Goal: Find specific page/section: Find specific page/section

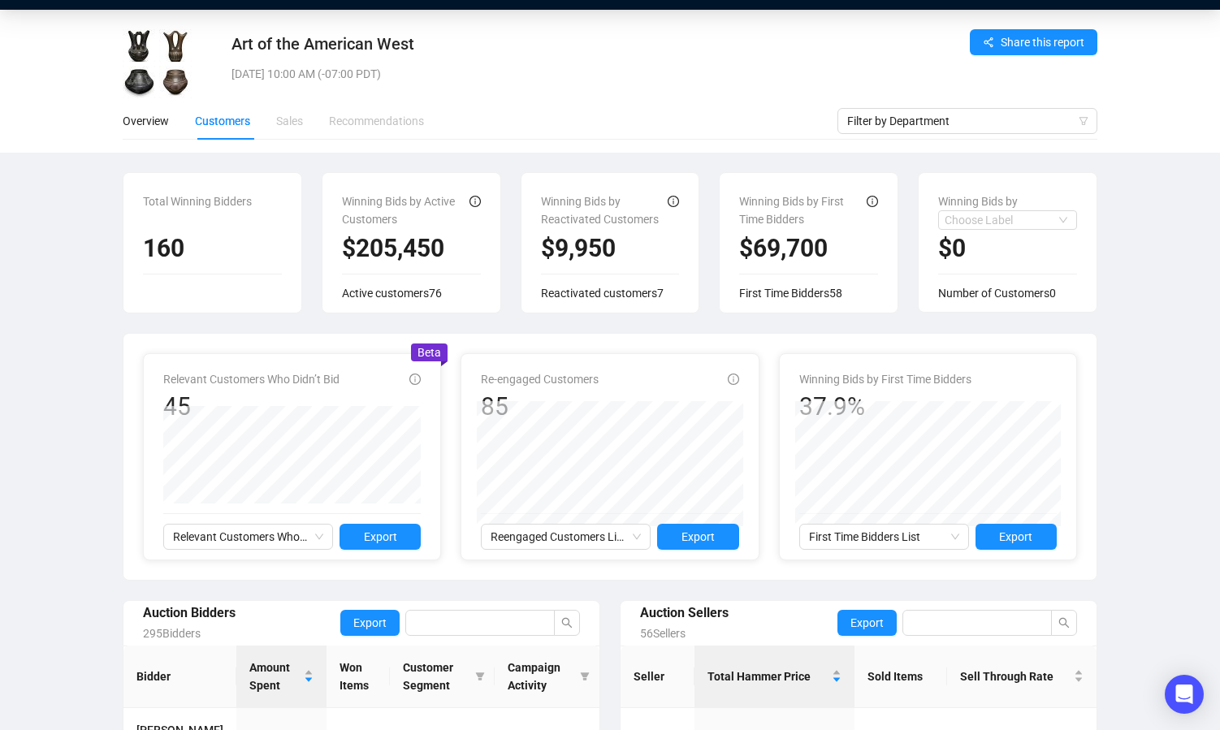
scroll to position [41, 0]
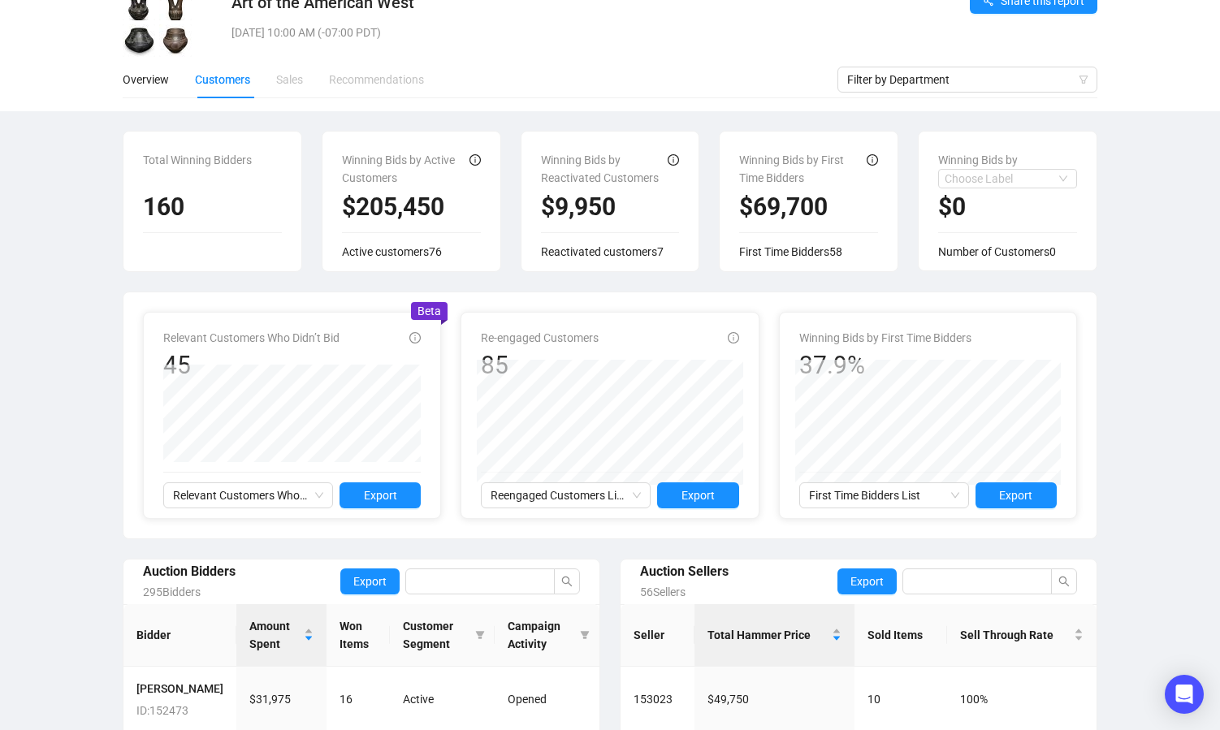
scroll to position [77, 0]
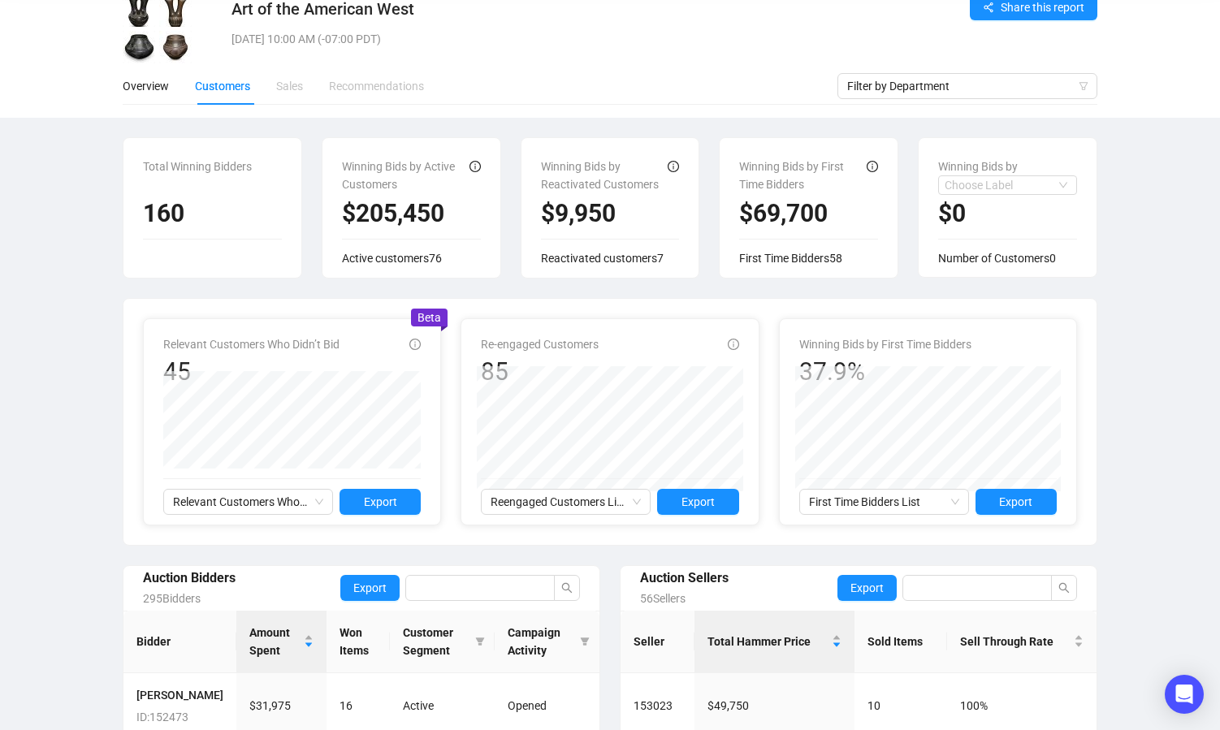
click at [1147, 383] on div "Art of the American West Tue, Aug 26, 2025 10:00 AM (-07:00 PDT) Share this rep…" at bounding box center [610, 527] width 1220 height 1104
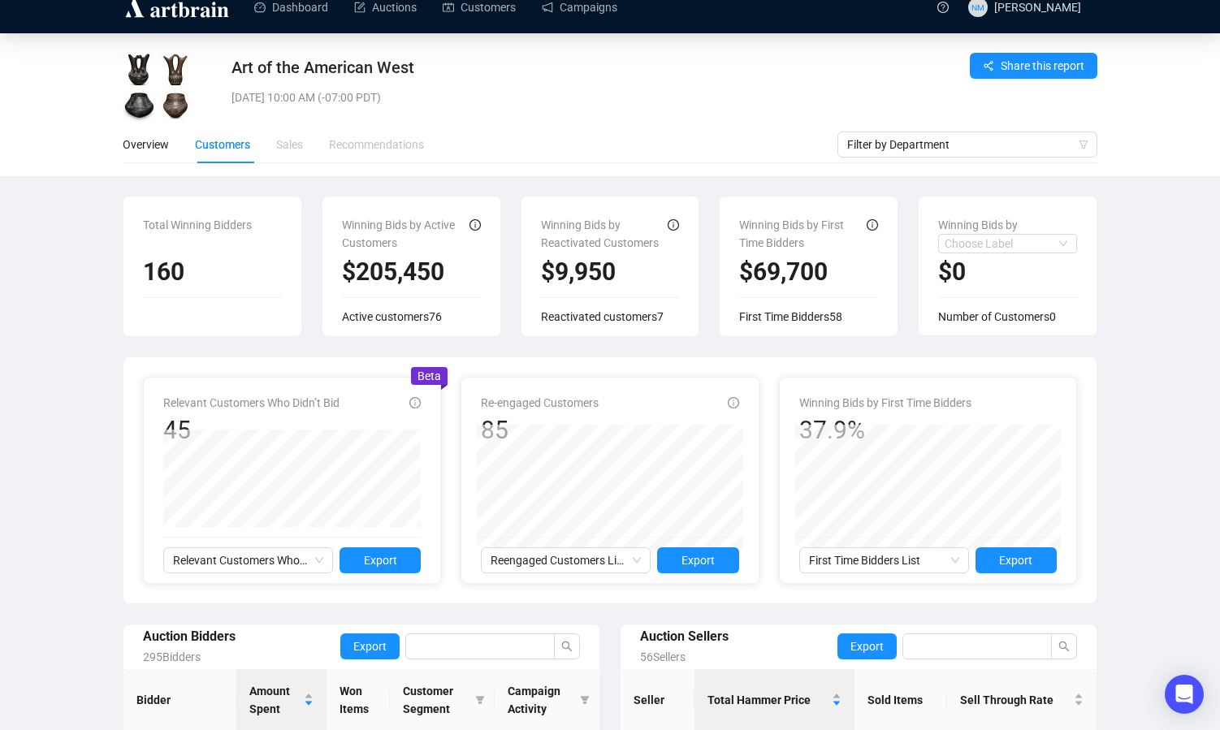
scroll to position [20, 0]
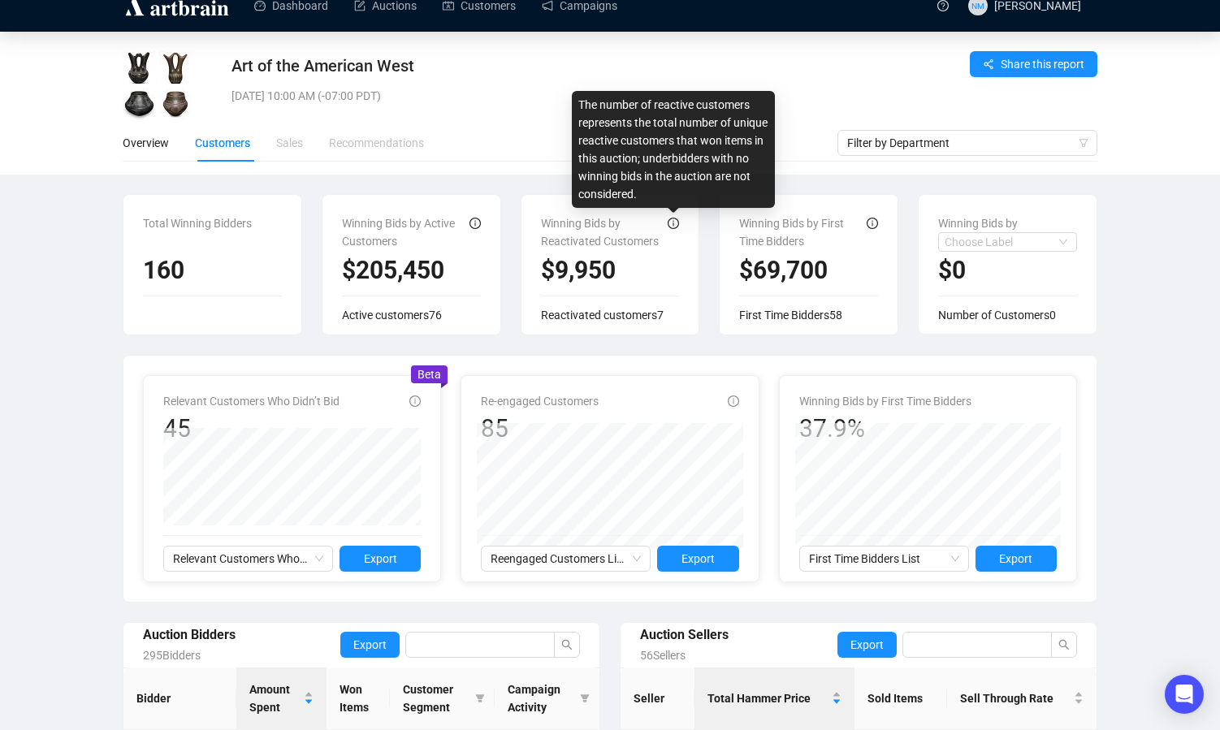
click at [673, 222] on icon "info-circle" at bounding box center [673, 223] width 11 height 11
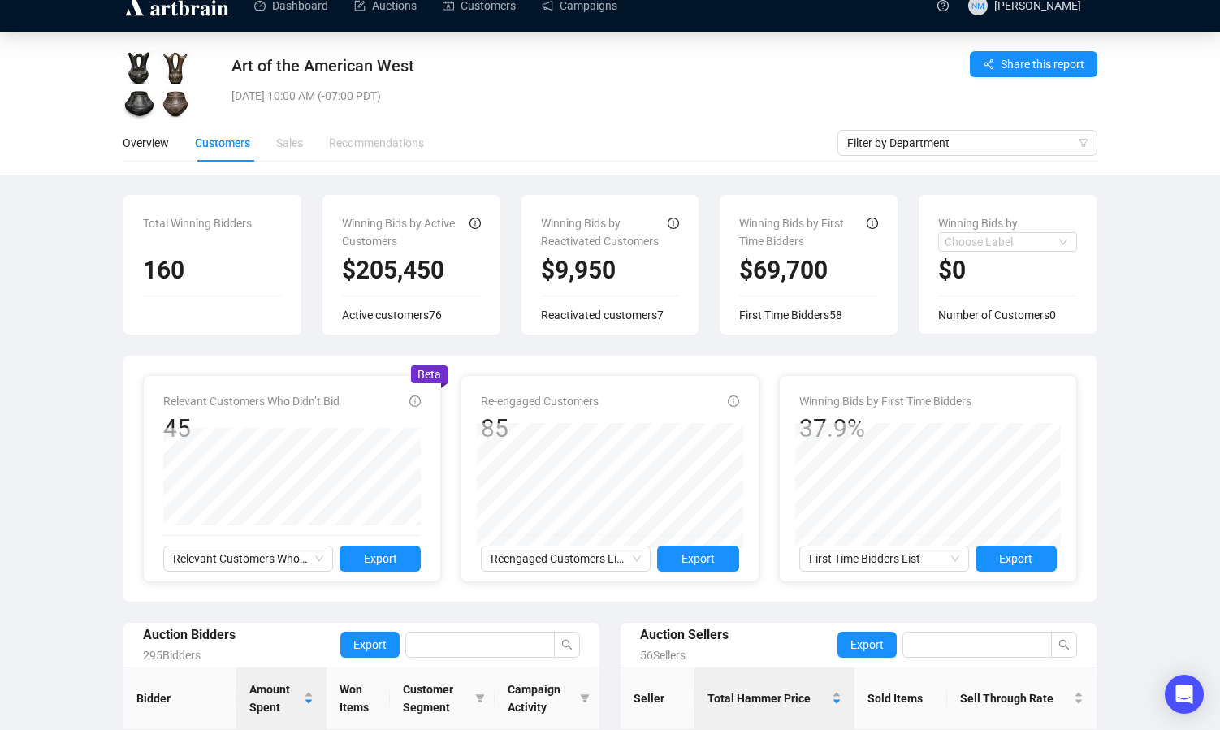
click at [1170, 495] on div "Art of the American West Tue, Aug 26, 2025 10:00 AM (-07:00 PDT) Share this rep…" at bounding box center [610, 584] width 1220 height 1104
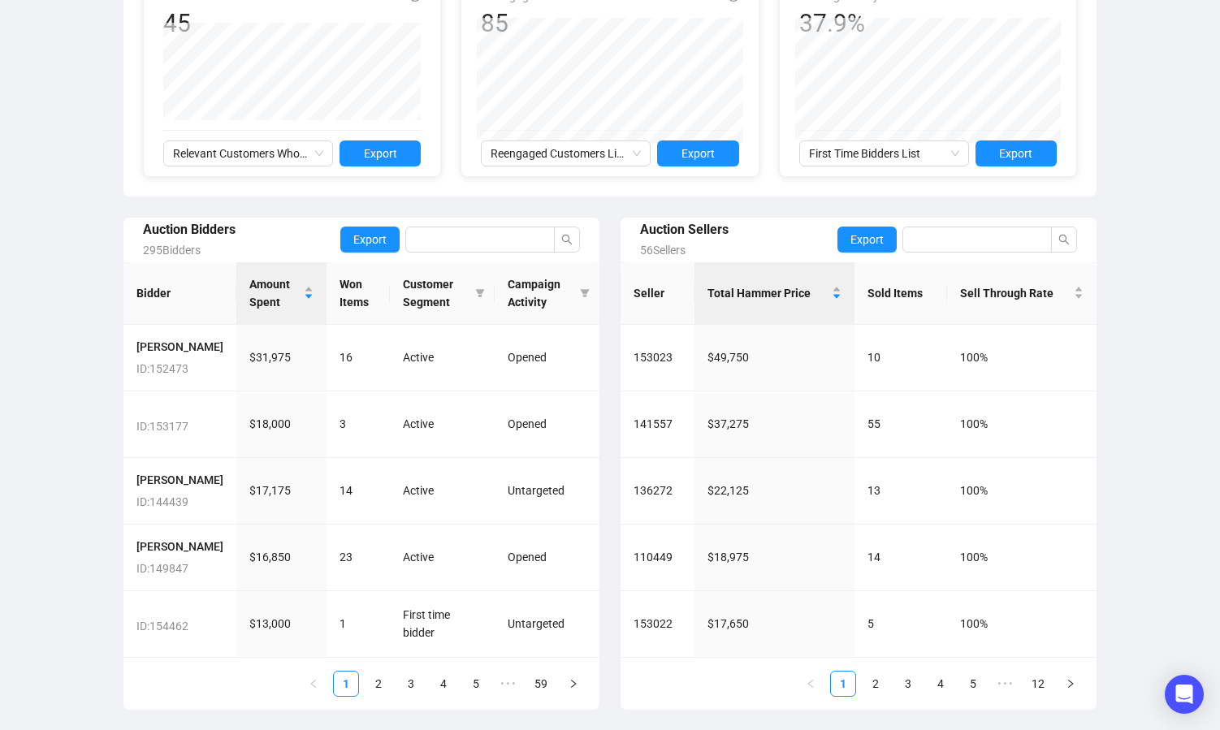
scroll to position [461, 0]
click at [1176, 688] on icon "Open Intercom Messenger" at bounding box center [1183, 694] width 19 height 21
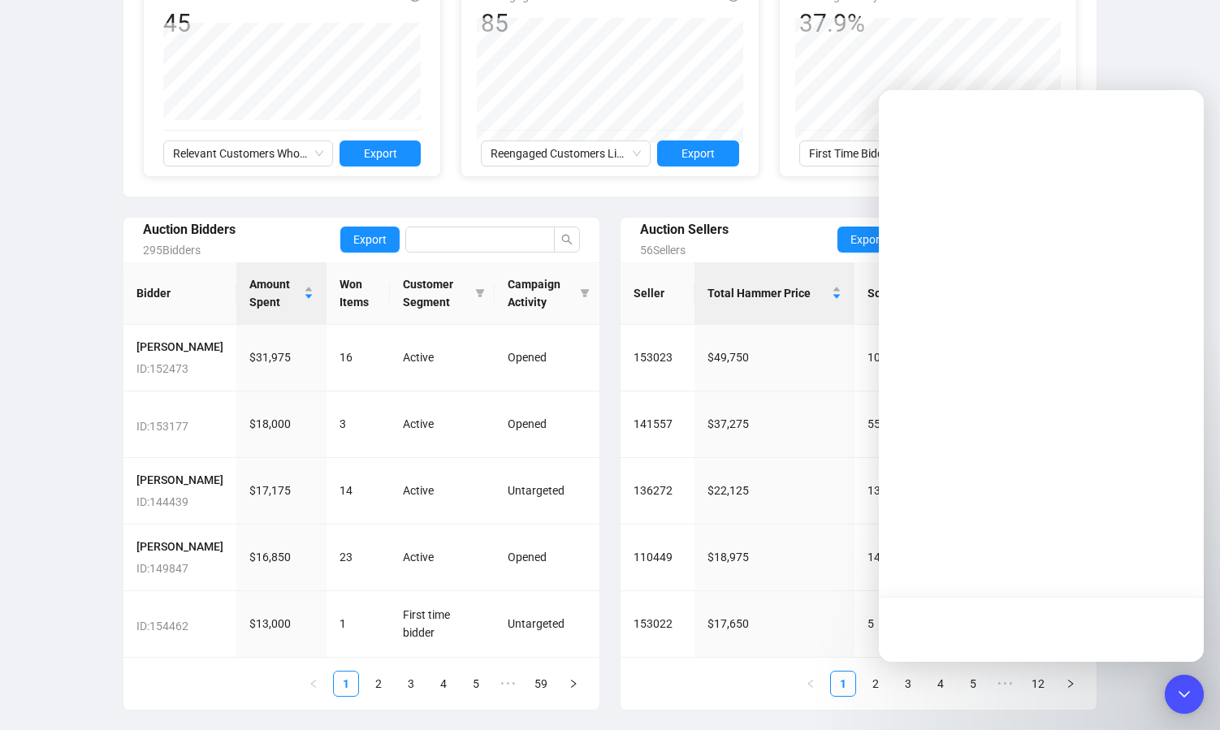
scroll to position [0, 0]
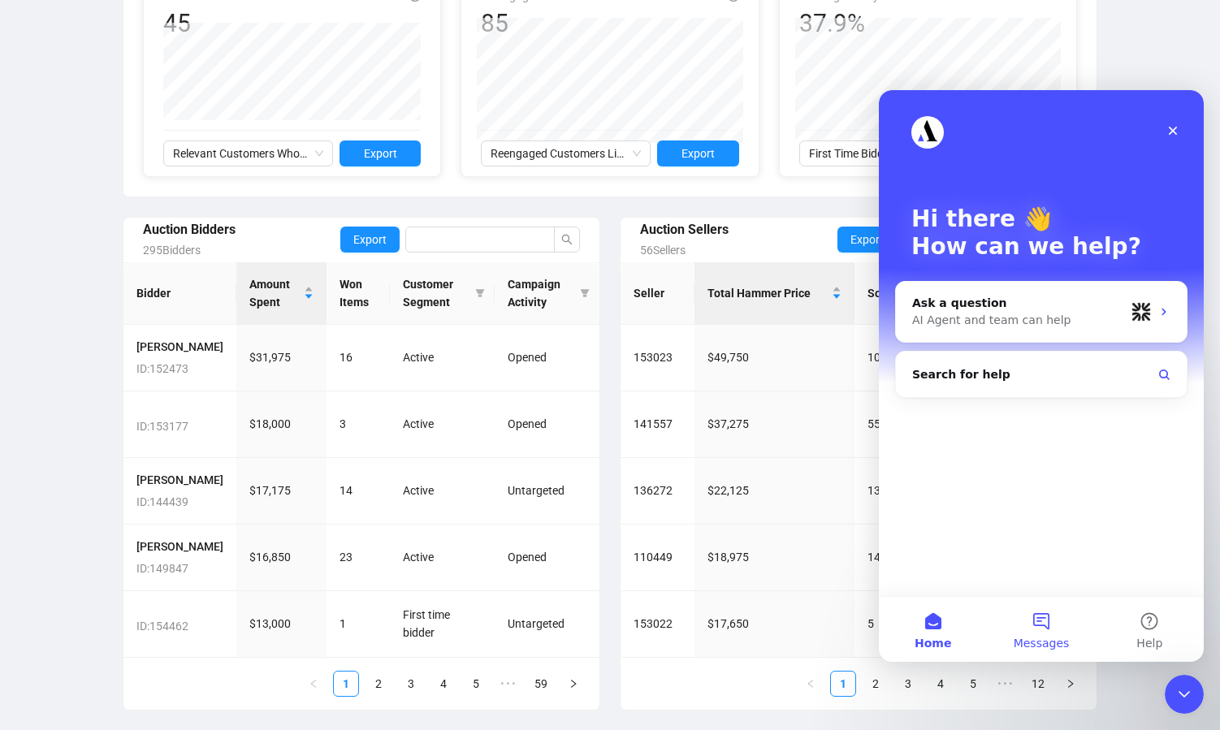
click at [1042, 632] on button "Messages" at bounding box center [1041, 629] width 108 height 65
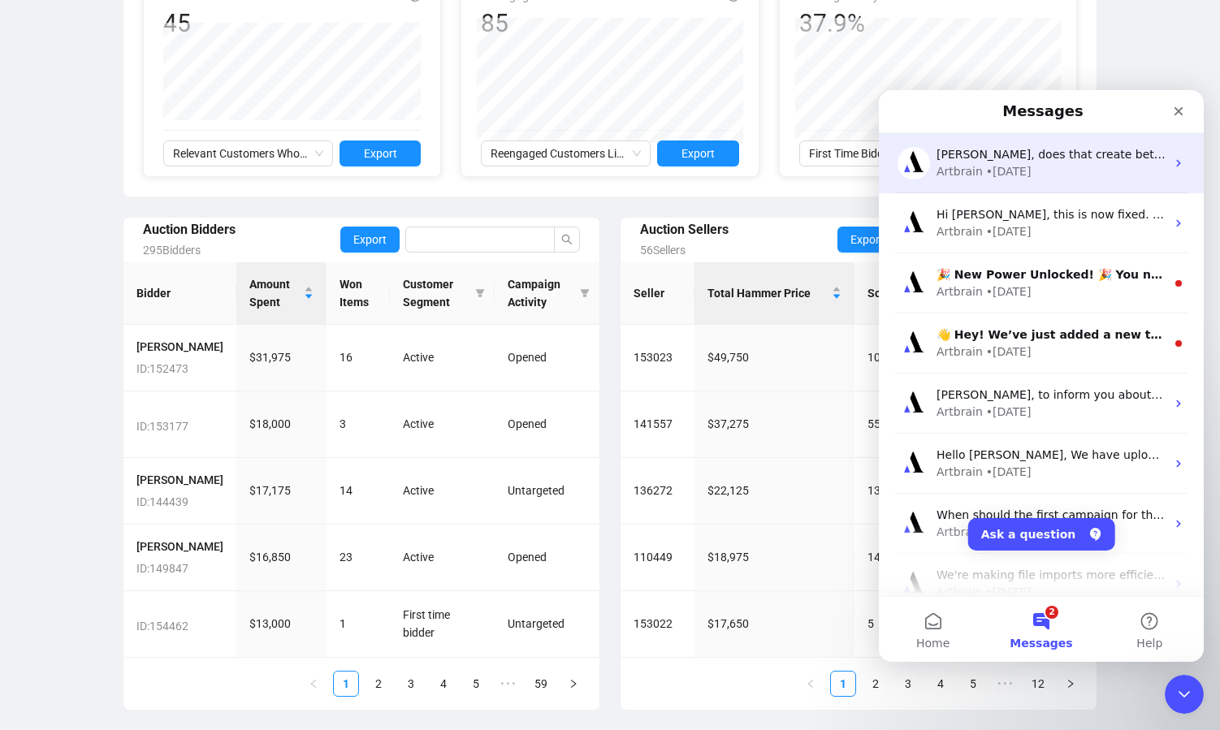
click at [1056, 163] on div "Artbrain • 1w ago" at bounding box center [1050, 171] width 229 height 17
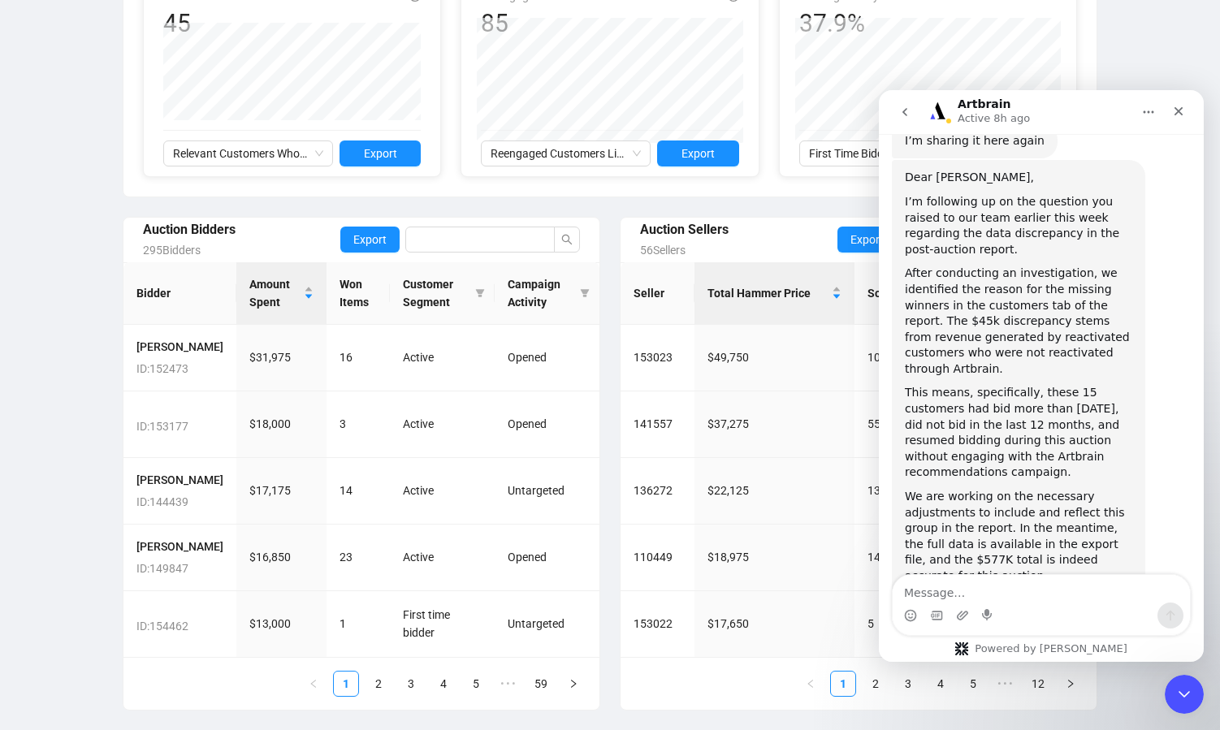
scroll to position [1754, 0]
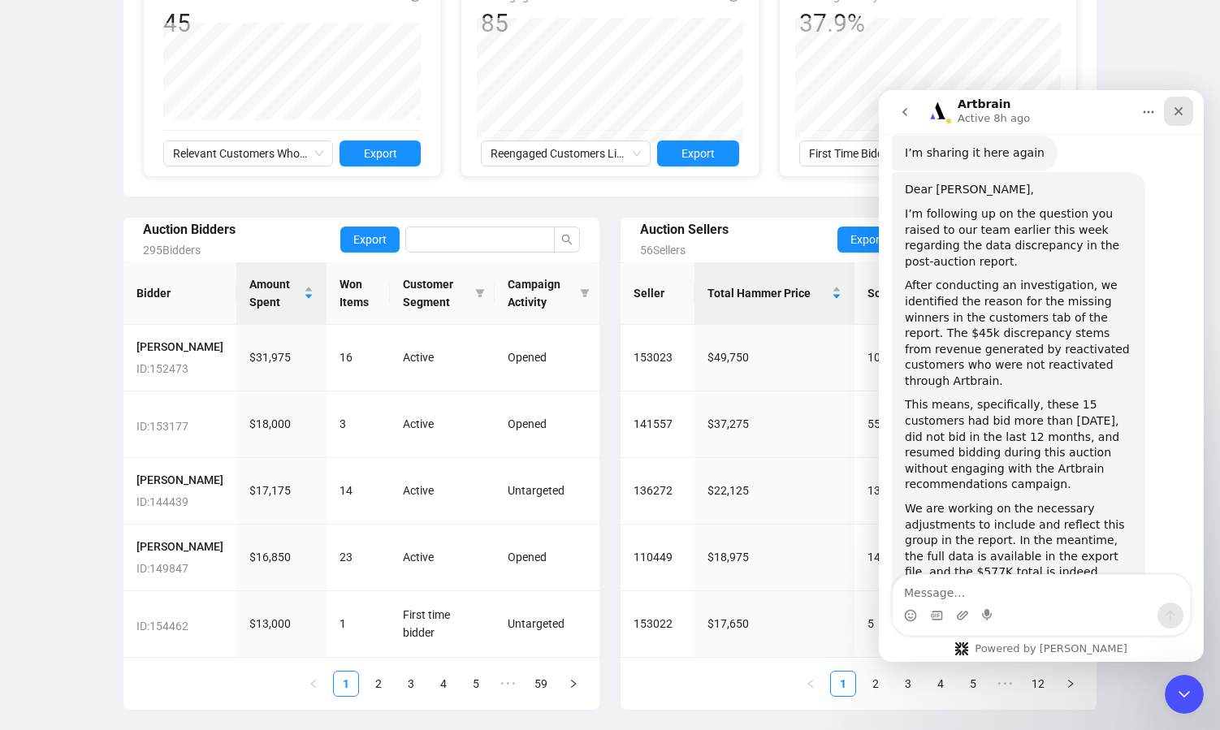
click at [1175, 113] on icon "Close" at bounding box center [1178, 111] width 9 height 9
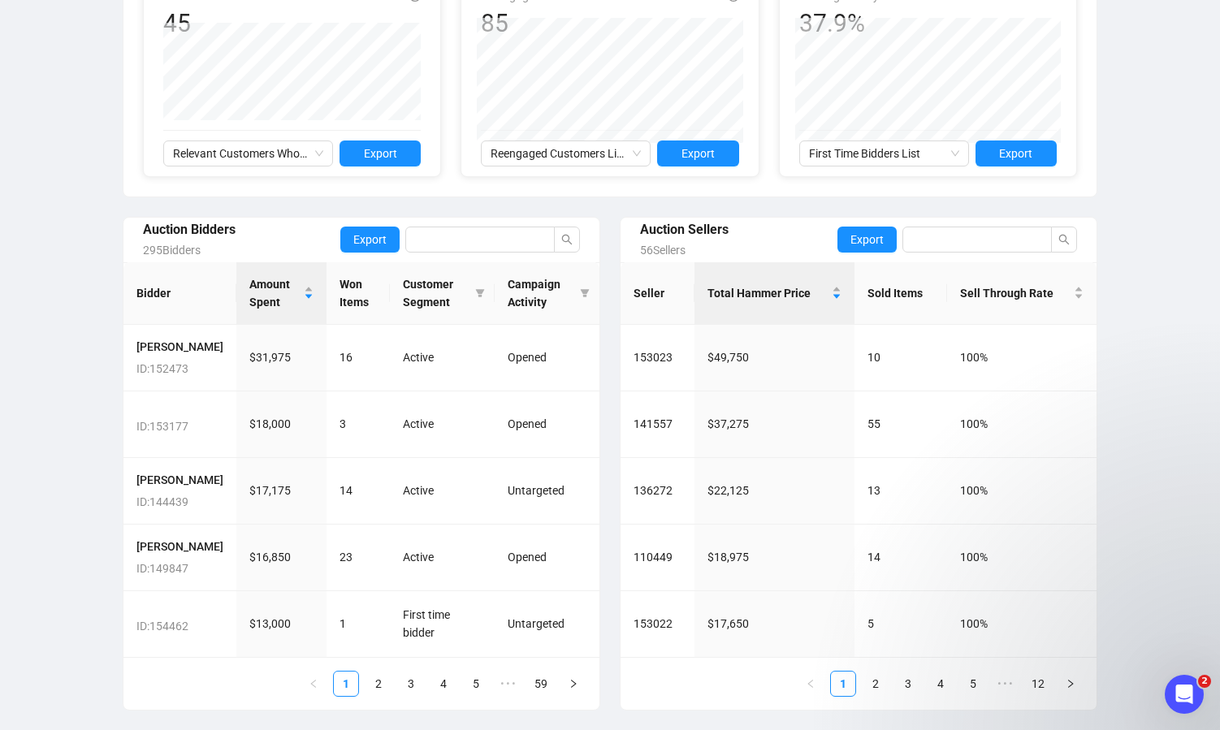
scroll to position [434, 0]
click at [377, 696] on link "2" at bounding box center [378, 684] width 24 height 24
click at [413, 696] on link "3" at bounding box center [411, 684] width 24 height 24
click at [347, 696] on link "1" at bounding box center [346, 684] width 24 height 24
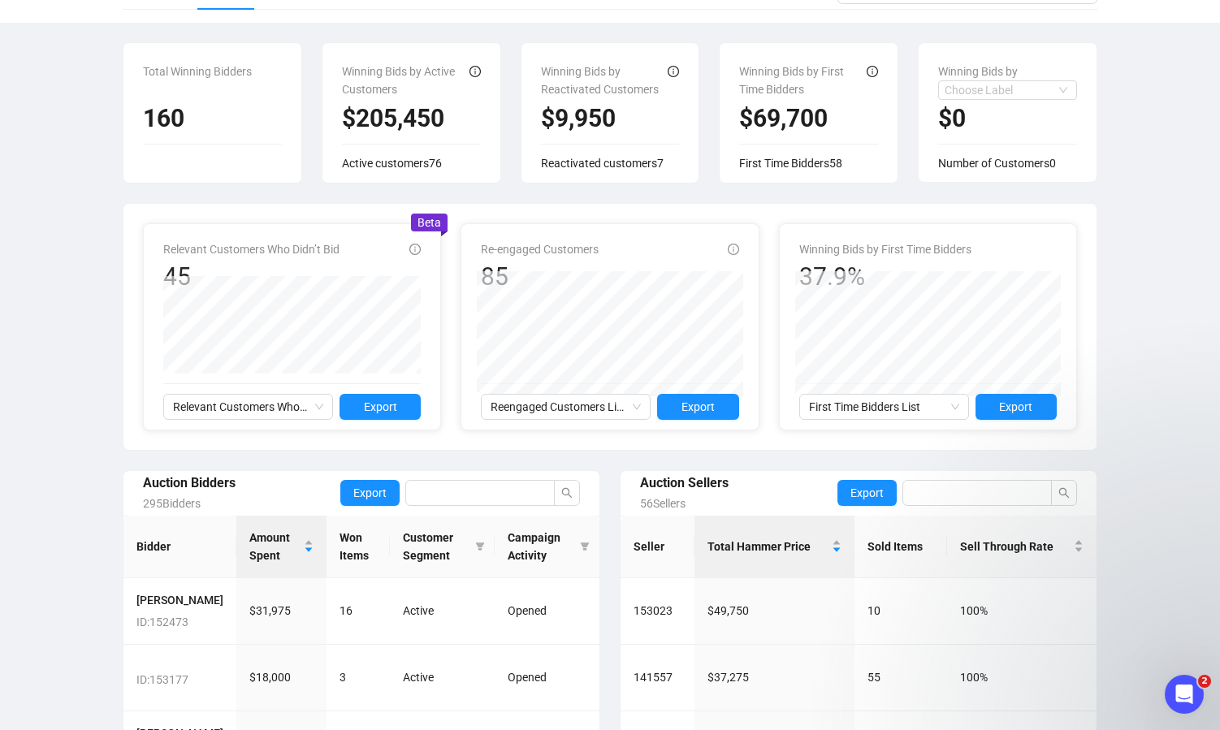
scroll to position [0, 0]
